Goal: Task Accomplishment & Management: Complete application form

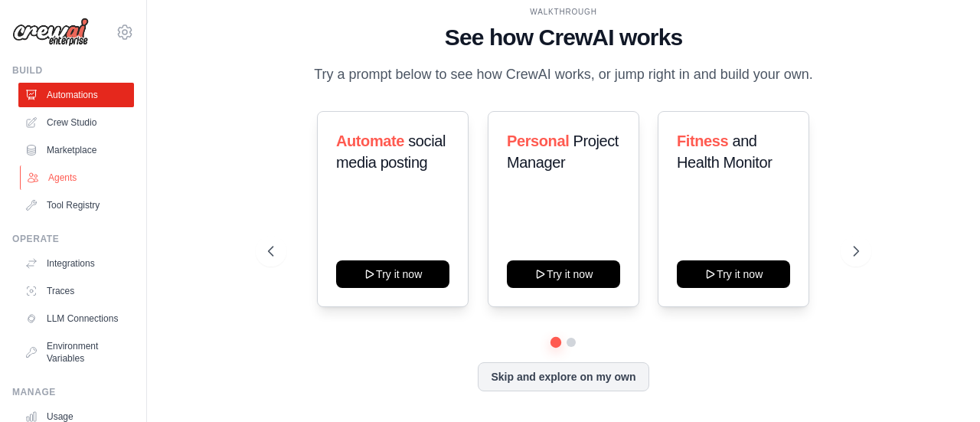
click at [66, 178] on link "Agents" at bounding box center [78, 177] width 116 height 24
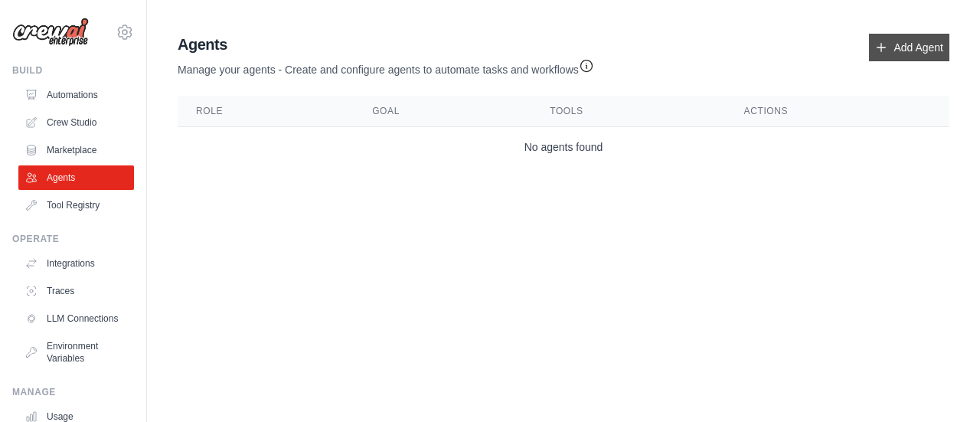
click at [906, 48] on link "Add Agent" at bounding box center [909, 48] width 80 height 28
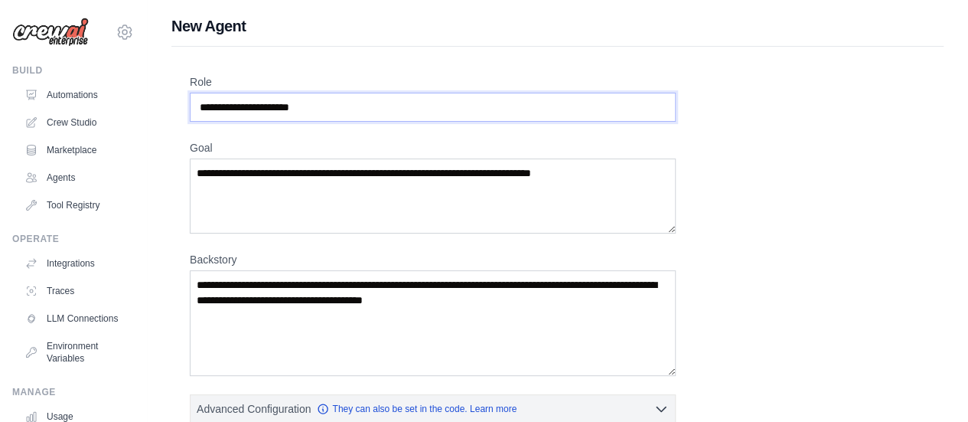
drag, startPoint x: 225, startPoint y: 104, endPoint x: 170, endPoint y: 113, distance: 55.9
click at [248, 103] on input "Role" at bounding box center [433, 107] width 486 height 29
click at [280, 104] on input "Role" at bounding box center [433, 107] width 486 height 29
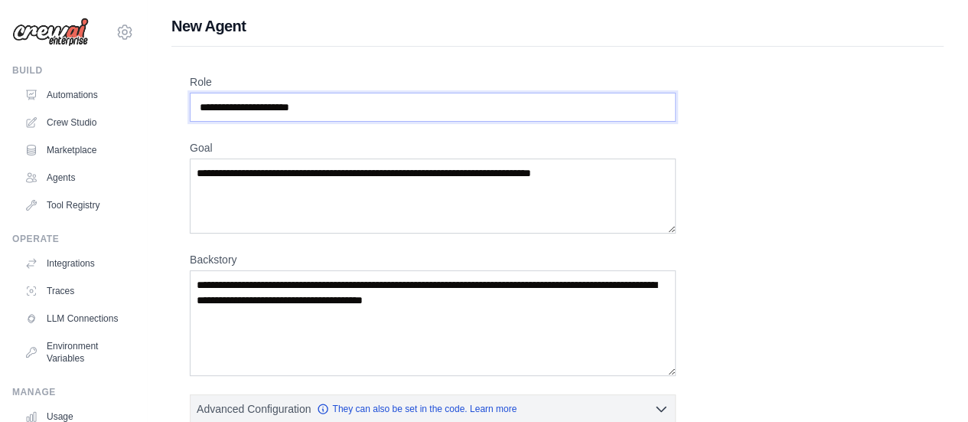
click at [280, 104] on input "Role" at bounding box center [433, 107] width 486 height 29
drag, startPoint x: 314, startPoint y: 106, endPoint x: 132, endPoint y: 109, distance: 182.2
click at [238, 108] on input "Role" at bounding box center [433, 107] width 486 height 29
click at [233, 106] on input "Role" at bounding box center [433, 107] width 486 height 29
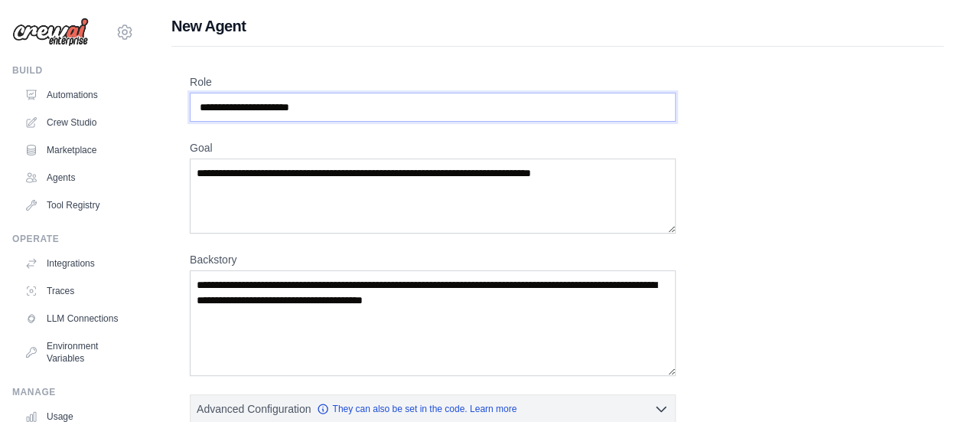
click at [233, 106] on input "Role" at bounding box center [433, 107] width 486 height 29
click at [247, 103] on input "Role" at bounding box center [433, 107] width 486 height 29
drag, startPoint x: 292, startPoint y: 100, endPoint x: 303, endPoint y: 99, distance: 11.5
click at [292, 100] on input "Role" at bounding box center [433, 107] width 486 height 29
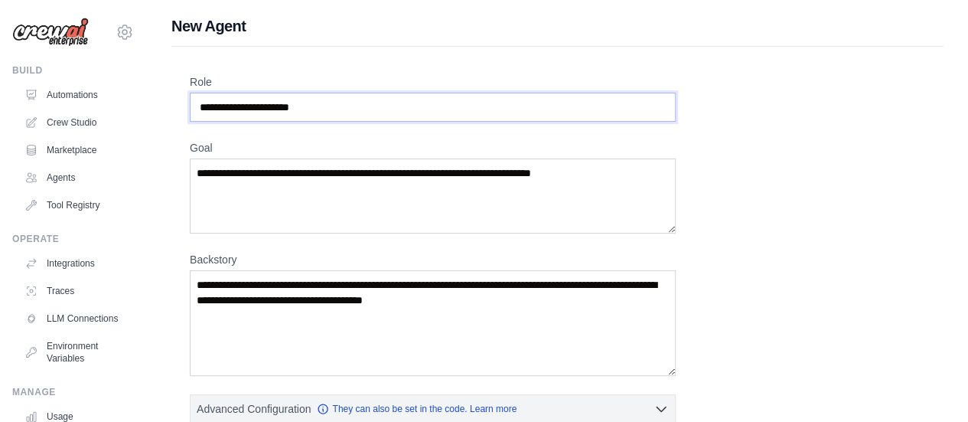
click at [318, 99] on input "Role" at bounding box center [433, 107] width 486 height 29
drag, startPoint x: 369, startPoint y: 106, endPoint x: 221, endPoint y: 108, distance: 147.7
click at [221, 108] on input "Role" at bounding box center [433, 107] width 486 height 29
click at [212, 107] on input "Role" at bounding box center [433, 107] width 486 height 29
drag, startPoint x: 202, startPoint y: 106, endPoint x: 262, endPoint y: 106, distance: 59.7
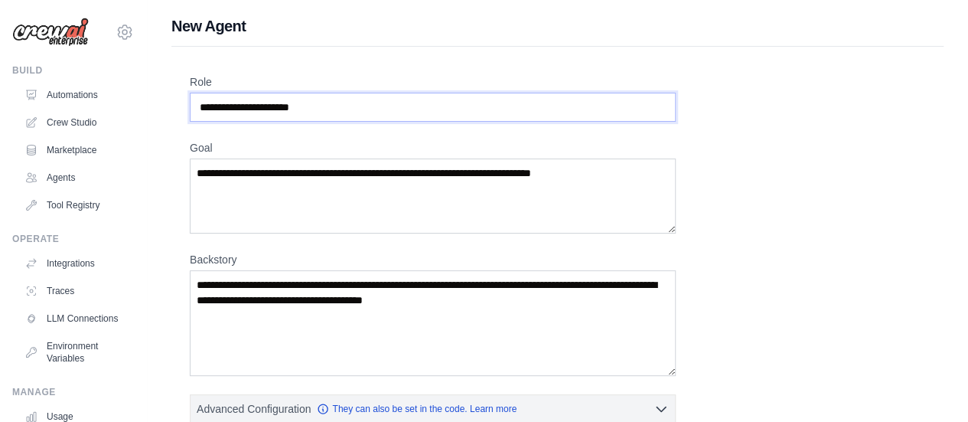
click at [262, 106] on input "Role" at bounding box center [433, 107] width 486 height 29
type input "*"
type input "**********"
click at [199, 171] on textarea "Goal" at bounding box center [433, 195] width 486 height 75
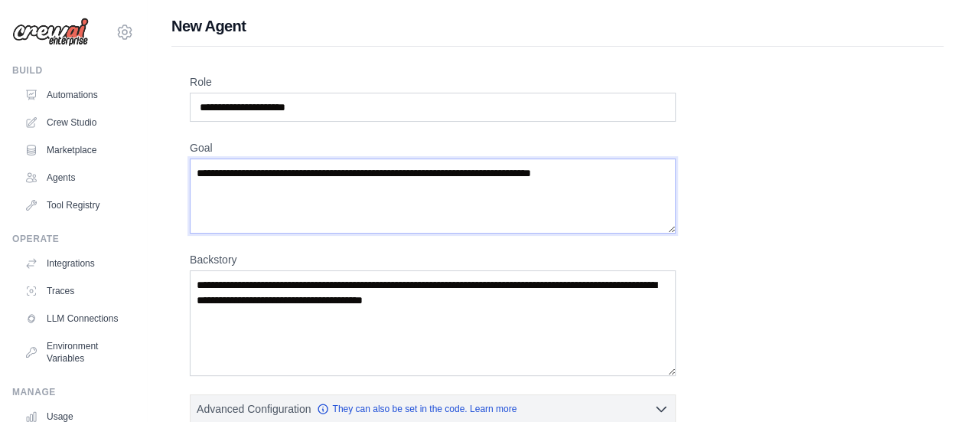
click at [607, 172] on textarea "Goal" at bounding box center [433, 195] width 486 height 75
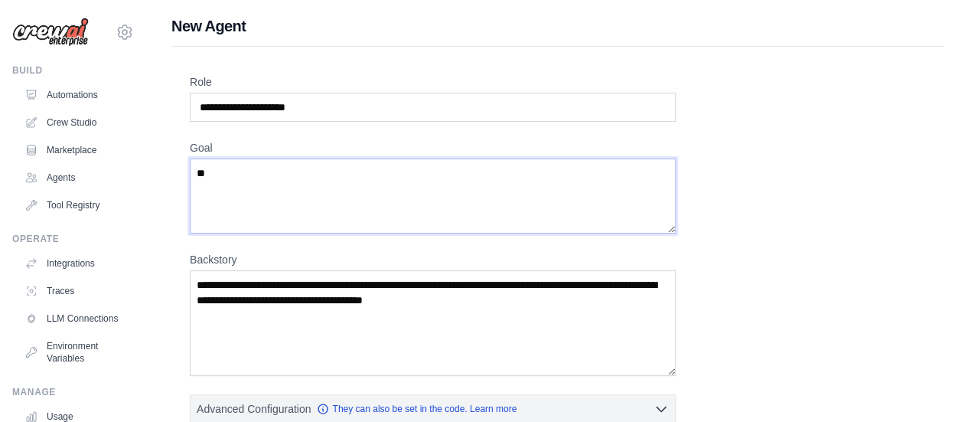
type textarea "*"
drag, startPoint x: 378, startPoint y: 170, endPoint x: 179, endPoint y: 173, distance: 199.0
paste textarea "**********"
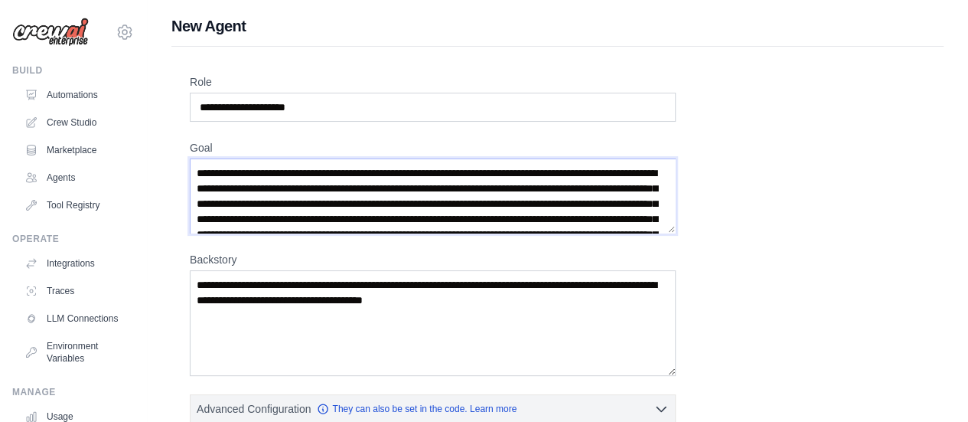
scroll to position [53, 0]
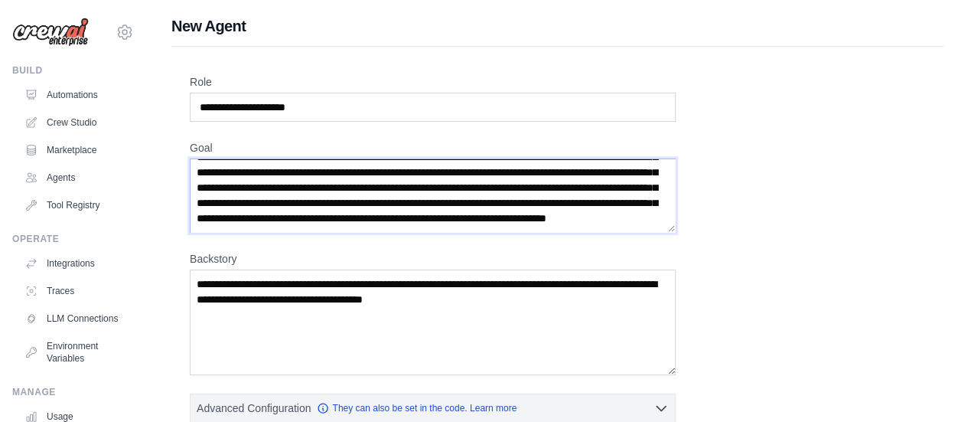
type textarea "**********"
click at [375, 316] on textarea "Backstory" at bounding box center [433, 322] width 486 height 106
drag, startPoint x: 510, startPoint y: 301, endPoint x: 171, endPoint y: 283, distance: 338.8
click at [197, 296] on textarea "Backstory" at bounding box center [433, 322] width 486 height 106
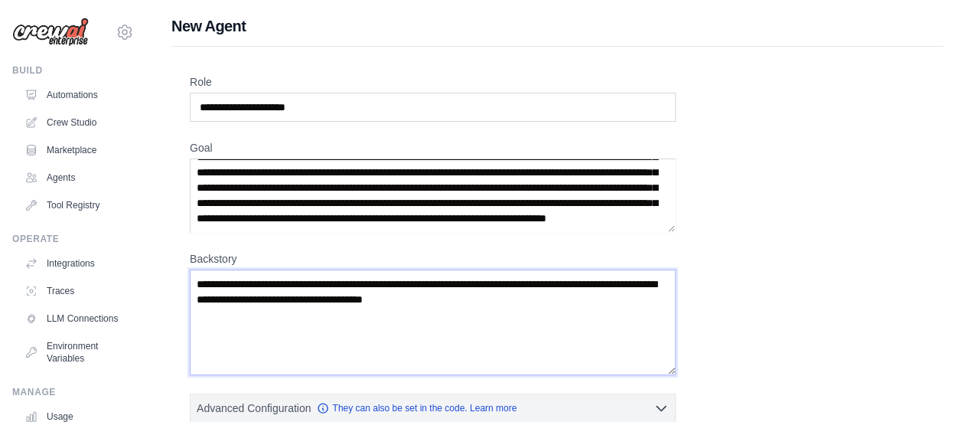
drag, startPoint x: 196, startPoint y: 283, endPoint x: 514, endPoint y: 305, distance: 319.2
click at [544, 305] on textarea "Backstory" at bounding box center [433, 322] width 486 height 106
paste textarea "**********"
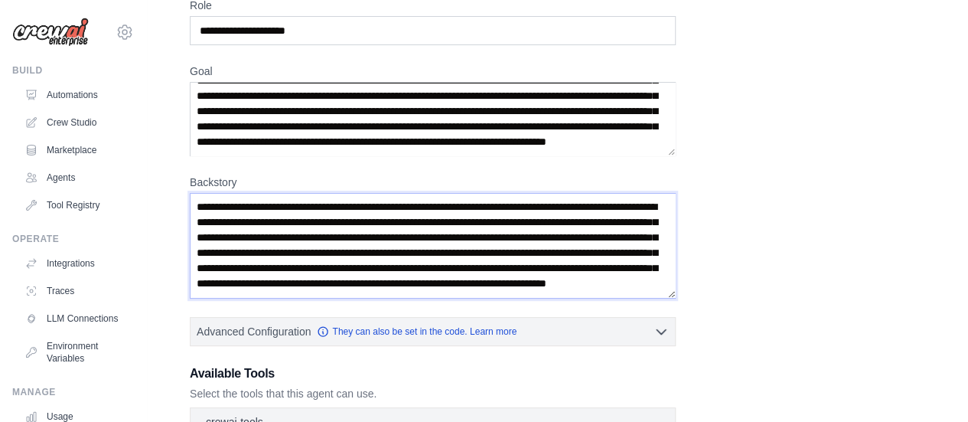
scroll to position [230, 0]
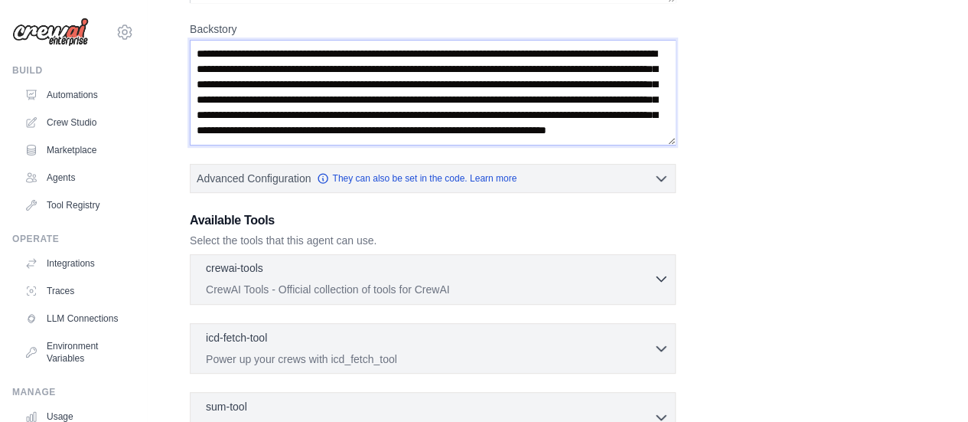
type textarea "**********"
click at [651, 273] on div "crewai-tools 0 selected" at bounding box center [430, 269] width 448 height 18
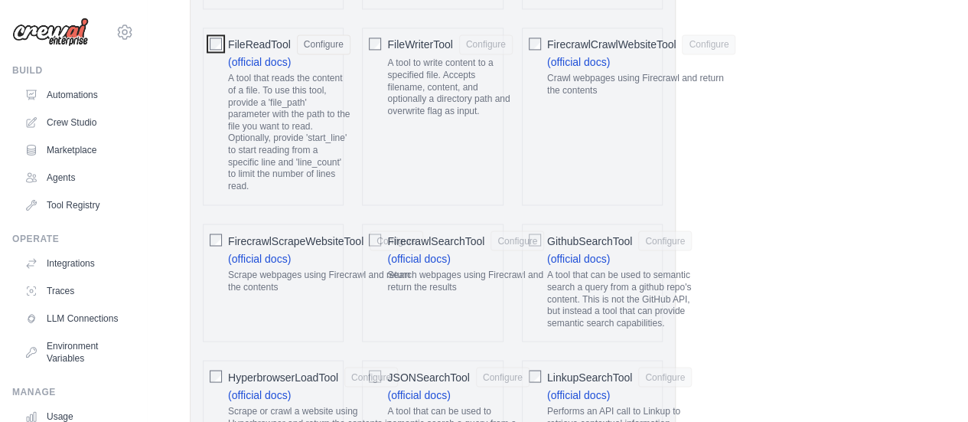
scroll to position [1225, 0]
click at [309, 44] on button "Configure" at bounding box center [324, 44] width 54 height 20
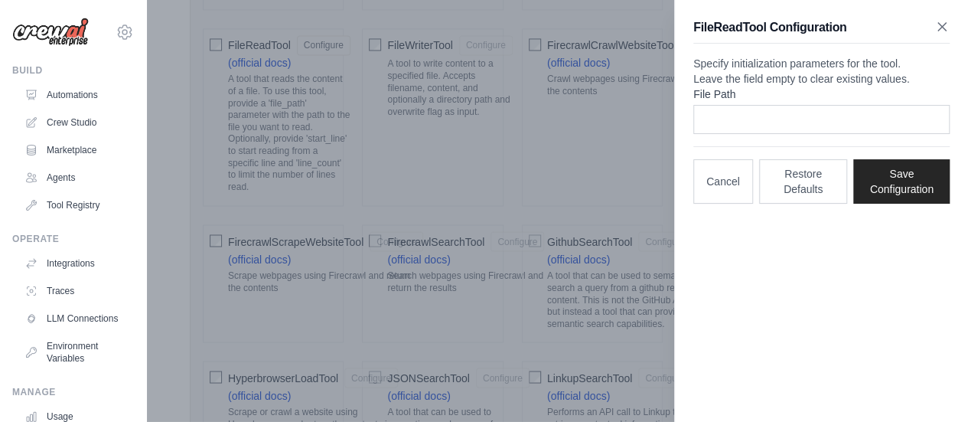
click at [942, 28] on icon "button" at bounding box center [942, 26] width 15 height 15
